Goal: Navigation & Orientation: Find specific page/section

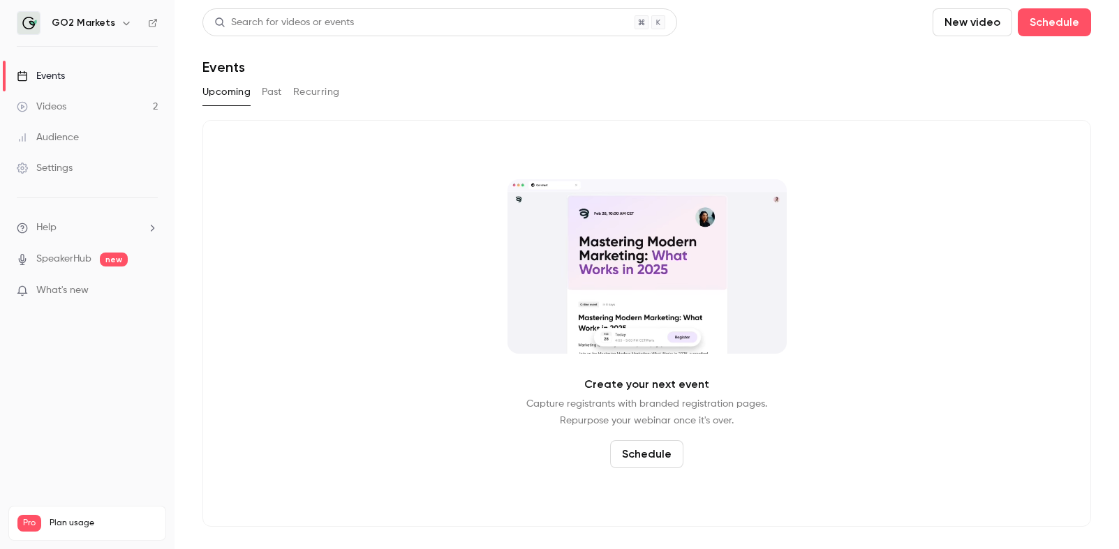
click at [266, 95] on button "Past" at bounding box center [272, 92] width 20 height 22
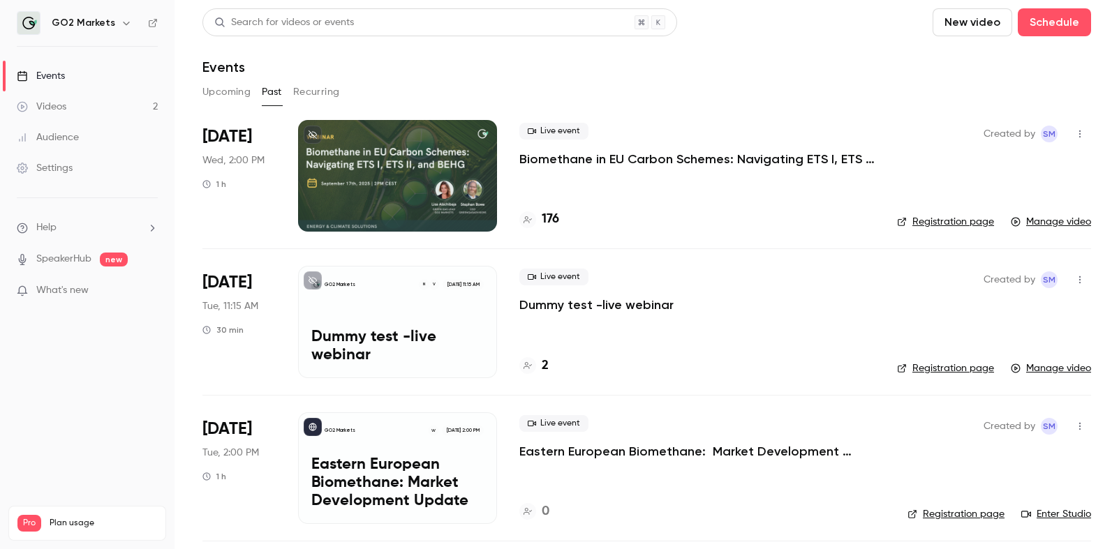
click at [449, 168] on div at bounding box center [397, 176] width 199 height 112
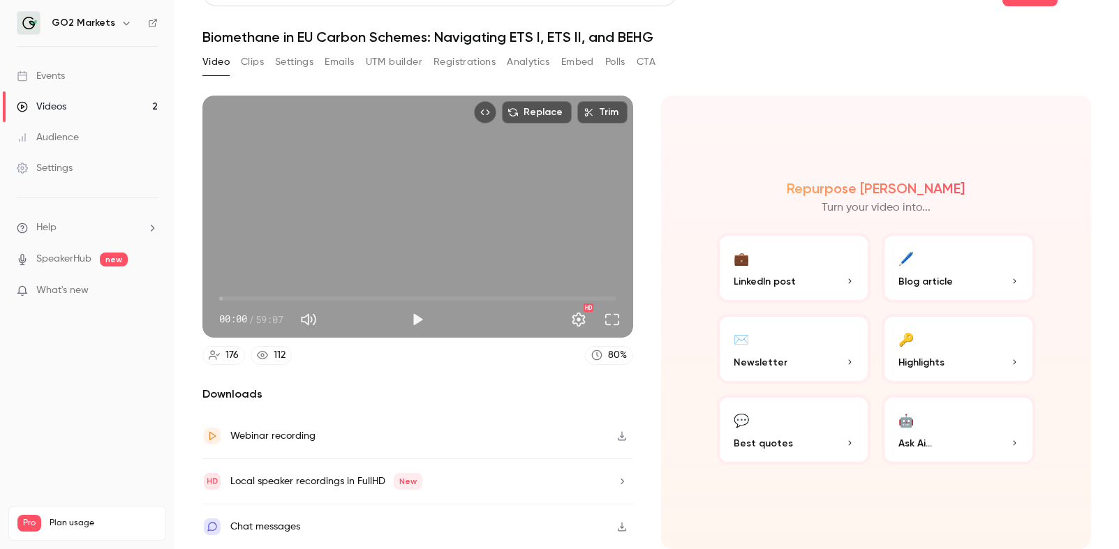
scroll to position [43, 0]
drag, startPoint x: 695, startPoint y: 452, endPoint x: 693, endPoint y: 577, distance: 125.6
click at [693, 549] on html "GO2 Markets Events Videos 2 Audience Settings Help SpeakerHub new What's new Pr…" at bounding box center [559, 274] width 1119 height 549
click at [440, 55] on button "Registrations" at bounding box center [464, 62] width 62 height 22
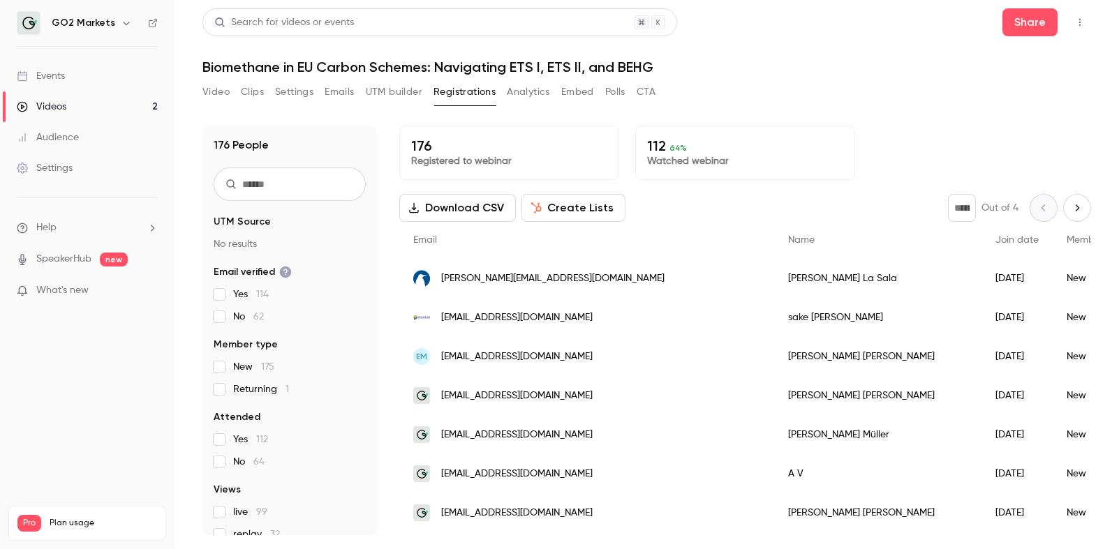
click at [392, 93] on button "UTM builder" at bounding box center [394, 92] width 57 height 22
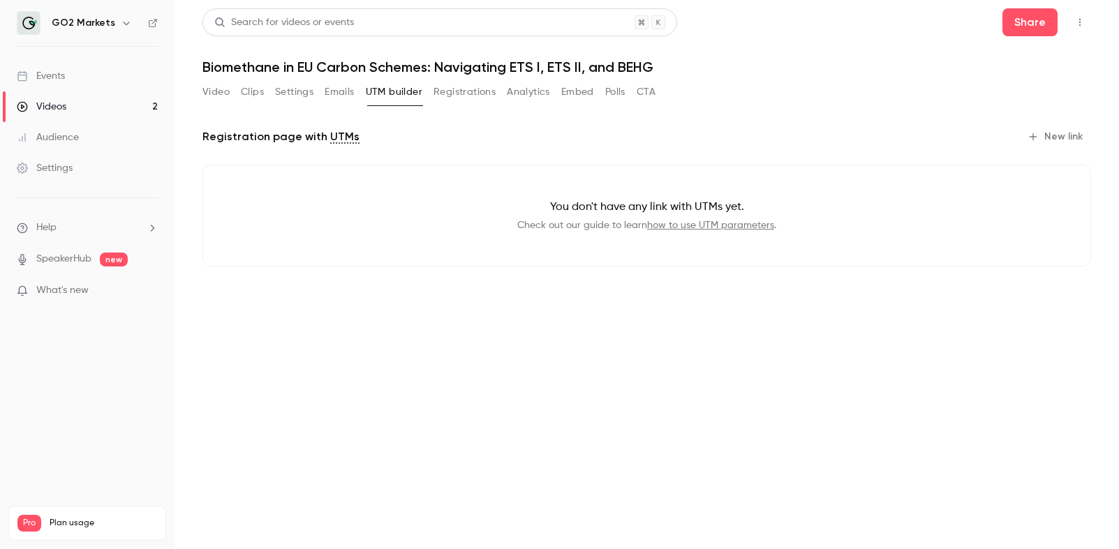
click at [347, 91] on button "Emails" at bounding box center [339, 92] width 29 height 22
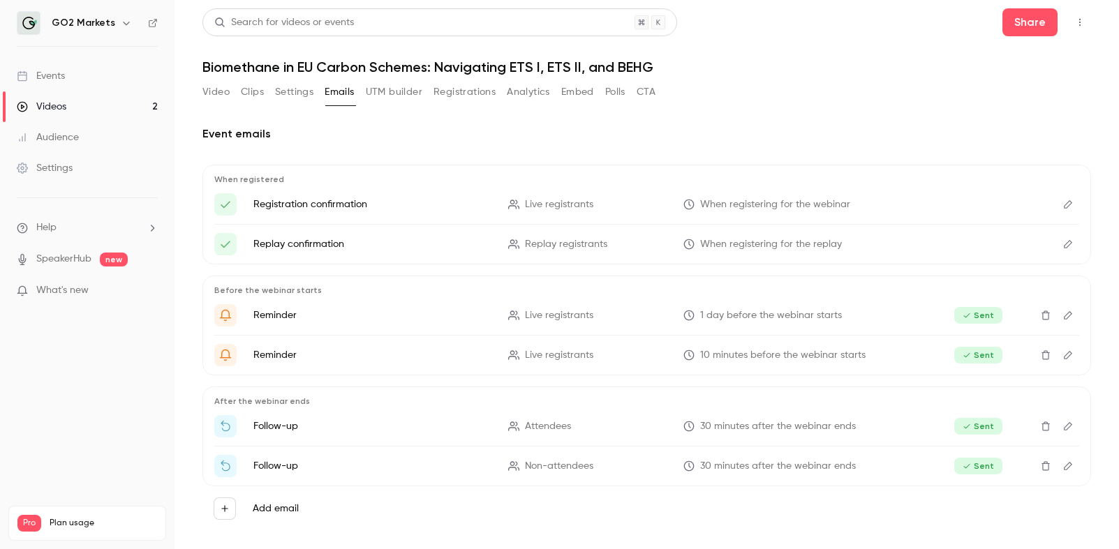
click at [290, 94] on button "Settings" at bounding box center [294, 92] width 38 height 22
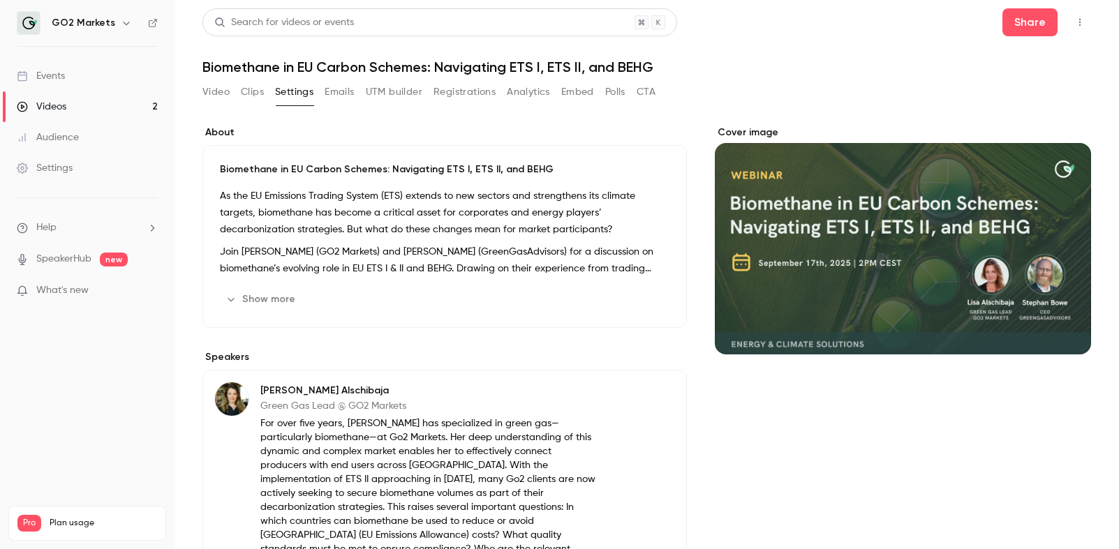
click at [234, 89] on div "Video Clips Settings Emails UTM builder Registrations Analytics Embed Polls CTA" at bounding box center [428, 92] width 453 height 22
click at [211, 89] on button "Video" at bounding box center [215, 92] width 27 height 22
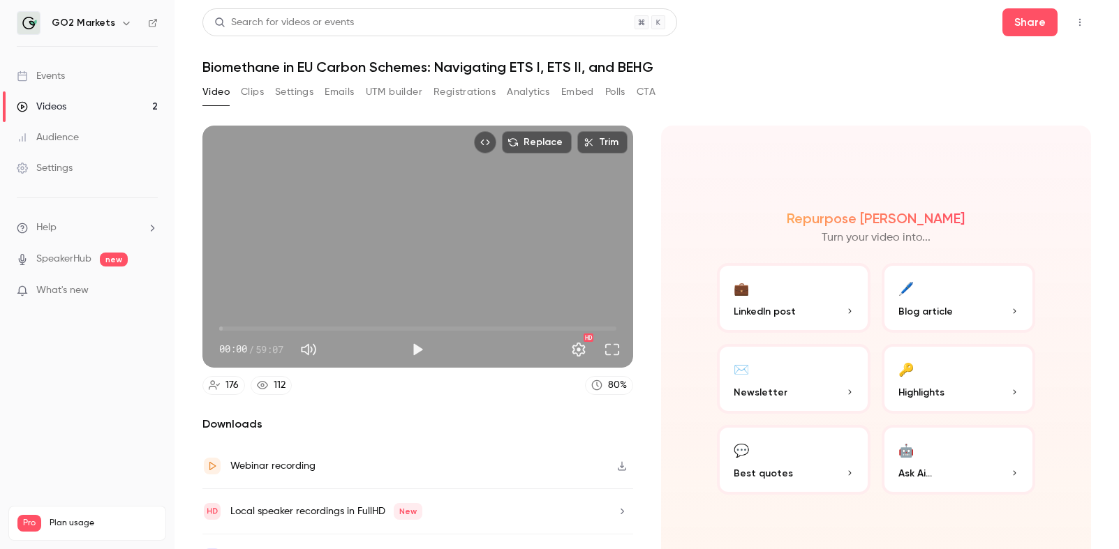
click at [646, 91] on button "CTA" at bounding box center [645, 92] width 19 height 22
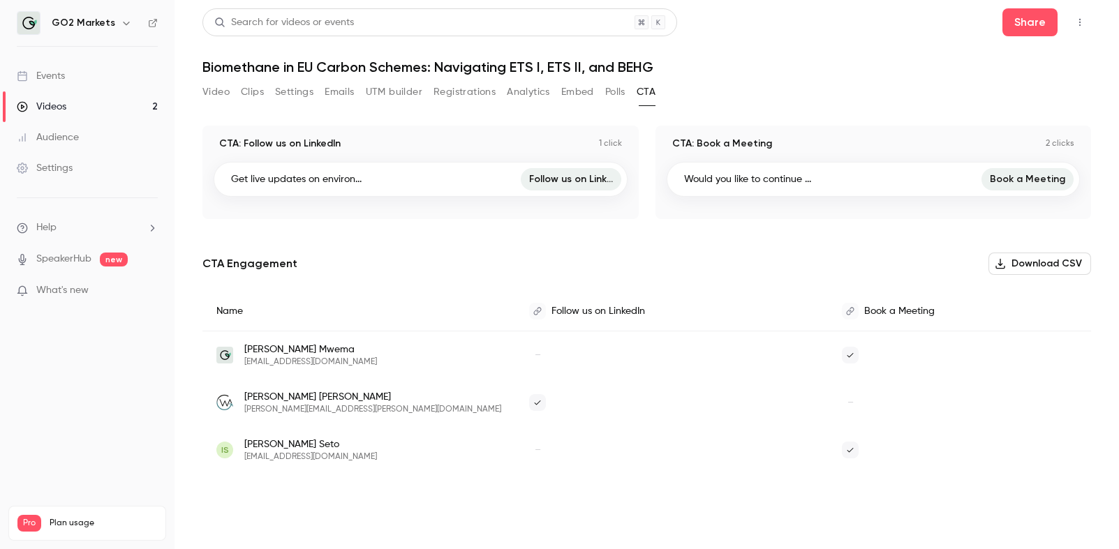
click at [109, 73] on link "Events" at bounding box center [87, 76] width 174 height 31
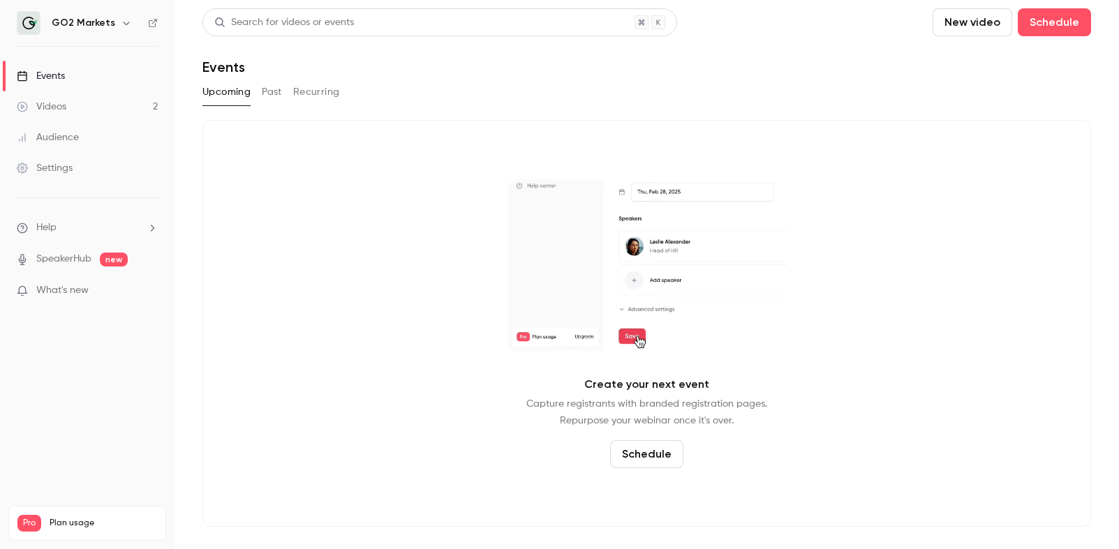
click at [273, 94] on button "Past" at bounding box center [272, 92] width 20 height 22
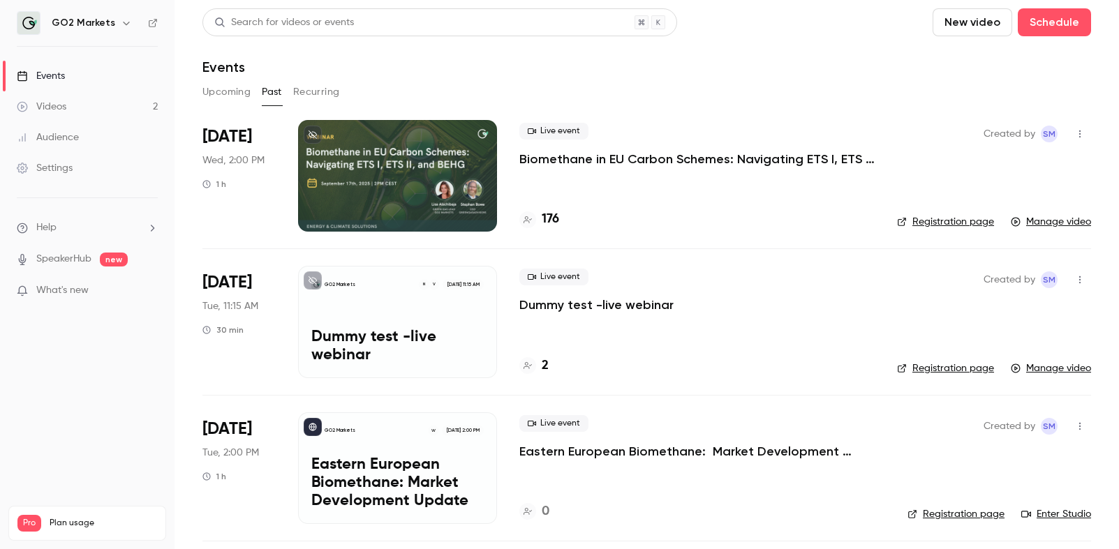
click at [959, 221] on link "Registration page" at bounding box center [945, 222] width 97 height 14
